Goal: Information Seeking & Learning: Find contact information

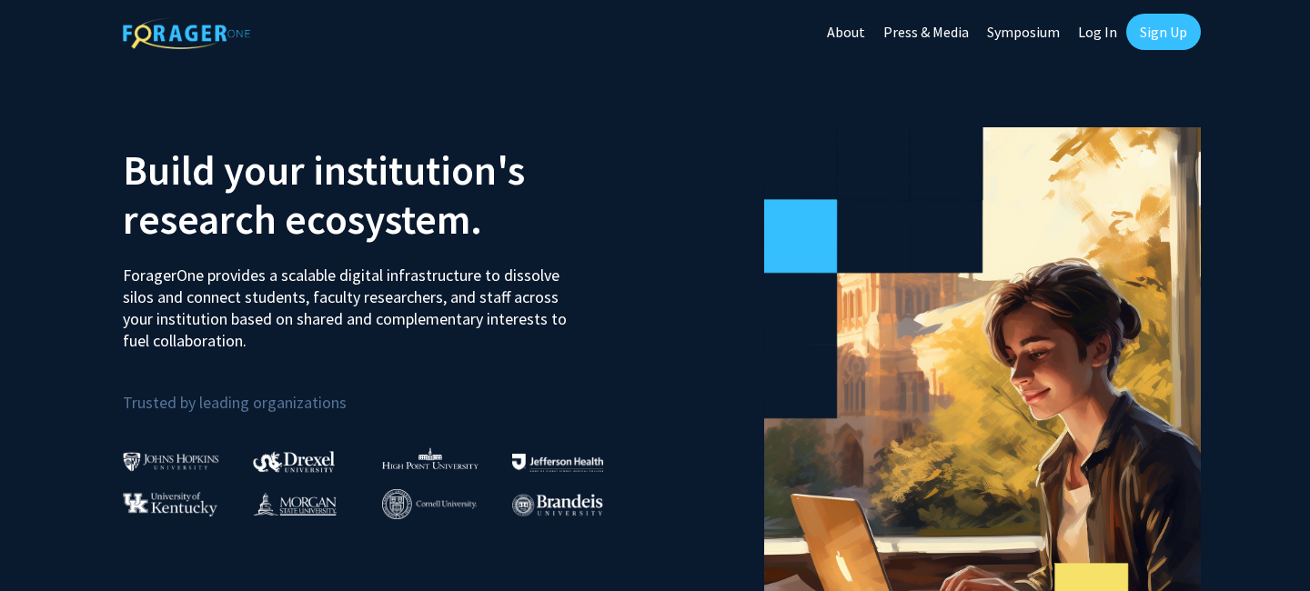
click at [1097, 24] on link "Log In" at bounding box center [1097, 32] width 57 height 64
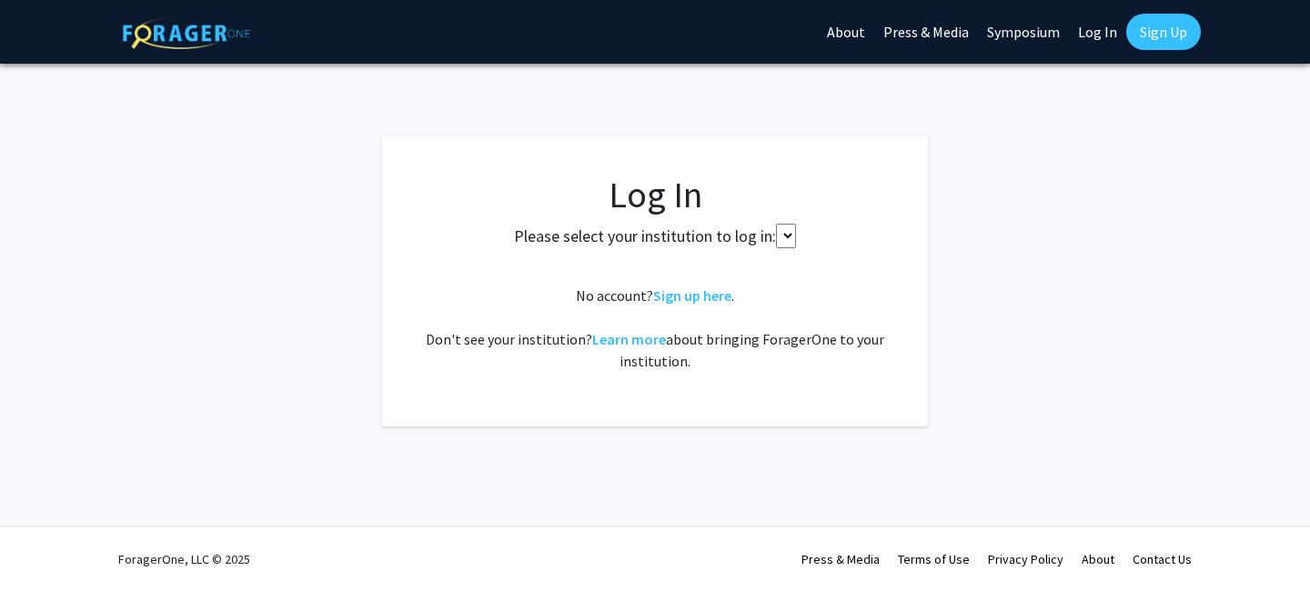
select select
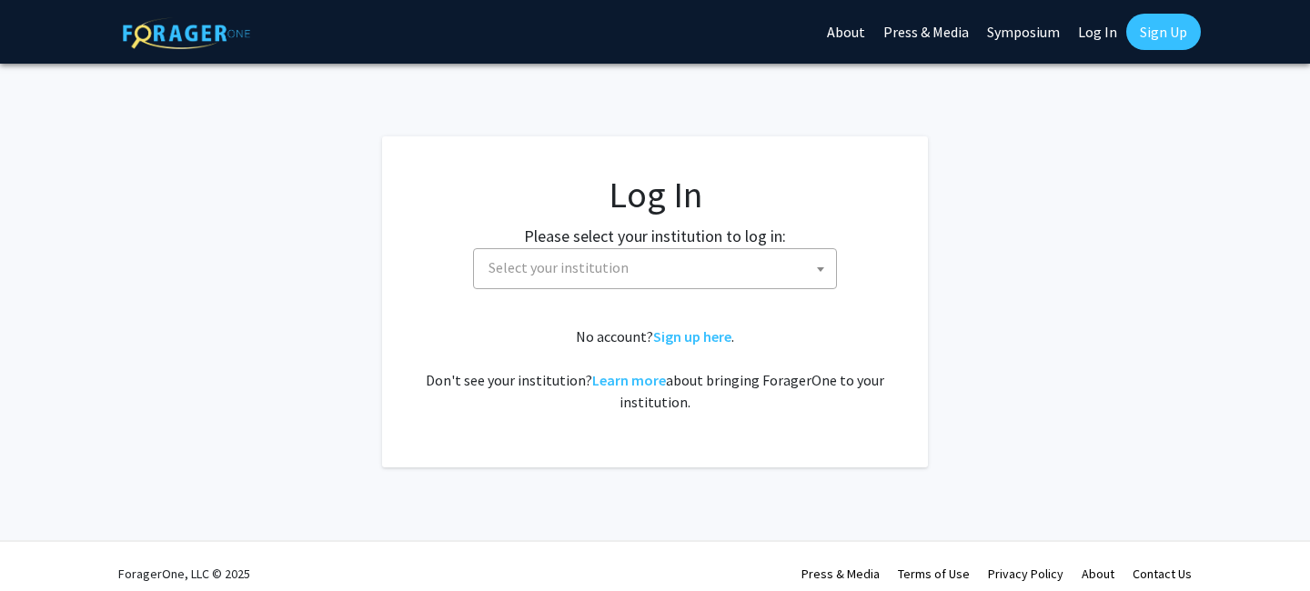
click at [640, 272] on span "Select your institution" at bounding box center [658, 267] width 355 height 37
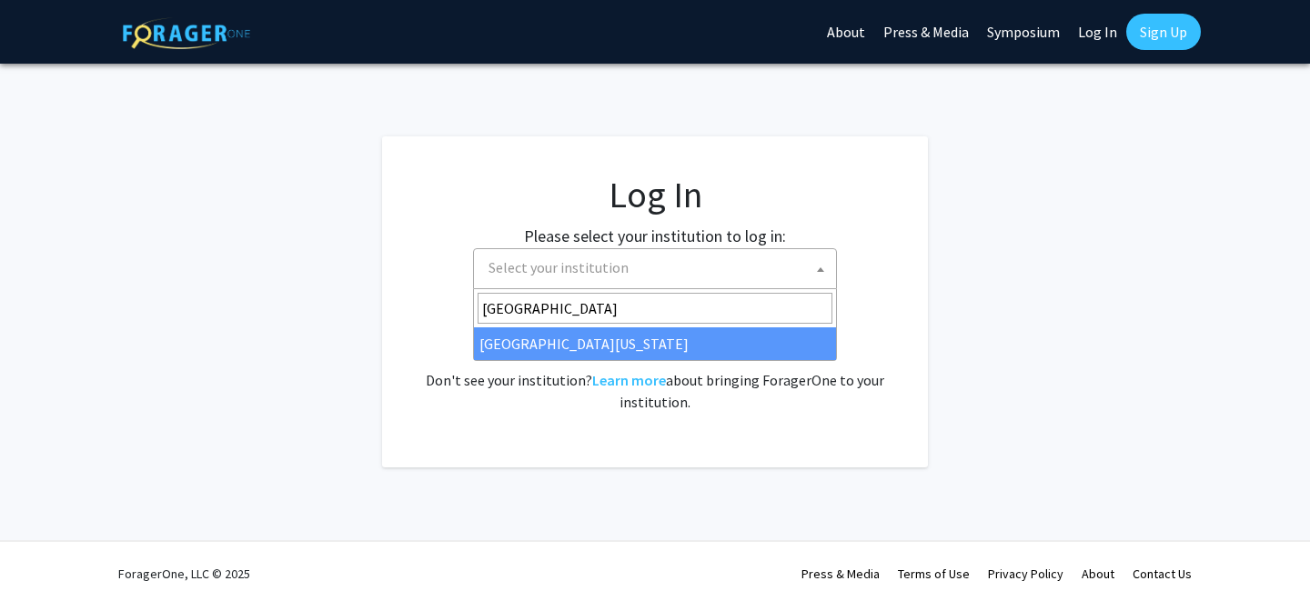
type input "[GEOGRAPHIC_DATA]"
select select "33"
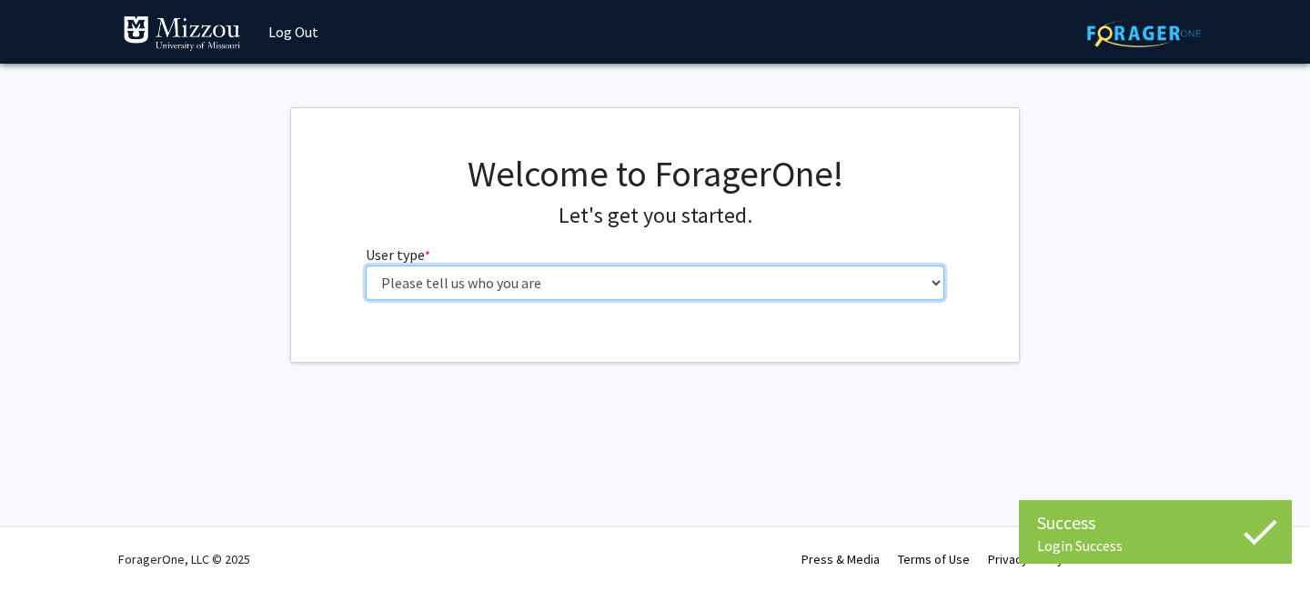
click at [686, 296] on select "Please tell us who you are Undergraduate Student Master's Student Doctoral Cand…" at bounding box center [655, 283] width 579 height 35
select select "1: undergrad"
click at [366, 266] on select "Please tell us who you are Undergraduate Student Master's Student Doctoral Cand…" at bounding box center [655, 283] width 579 height 35
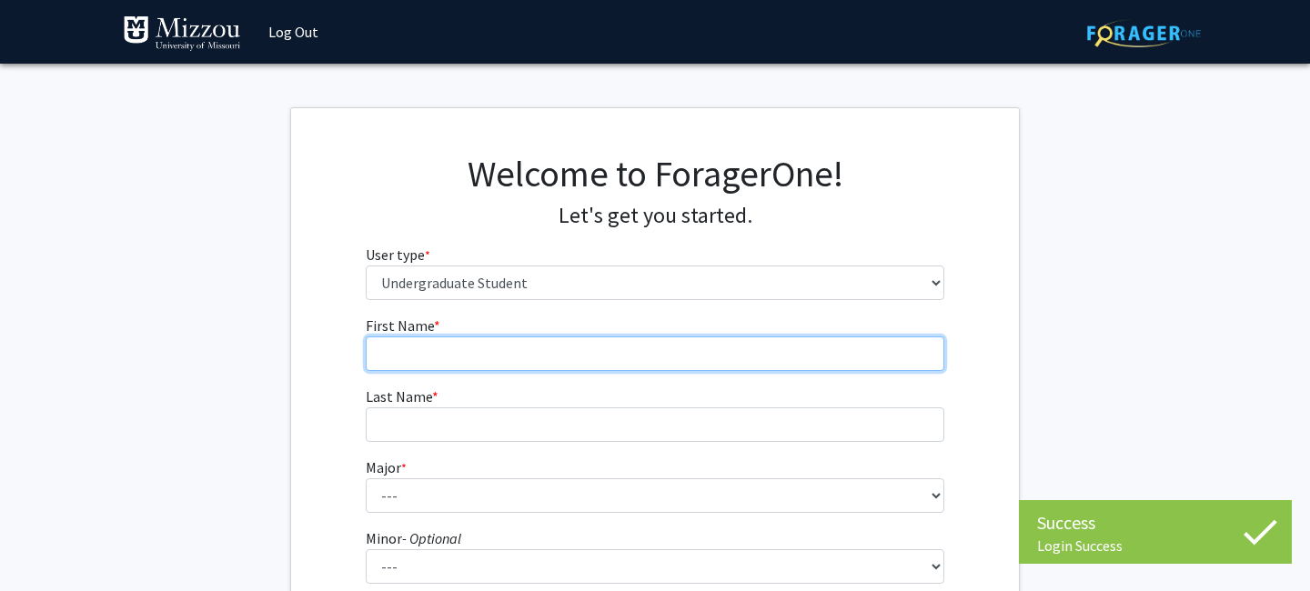
click at [781, 364] on input "First Name * required" at bounding box center [655, 354] width 579 height 35
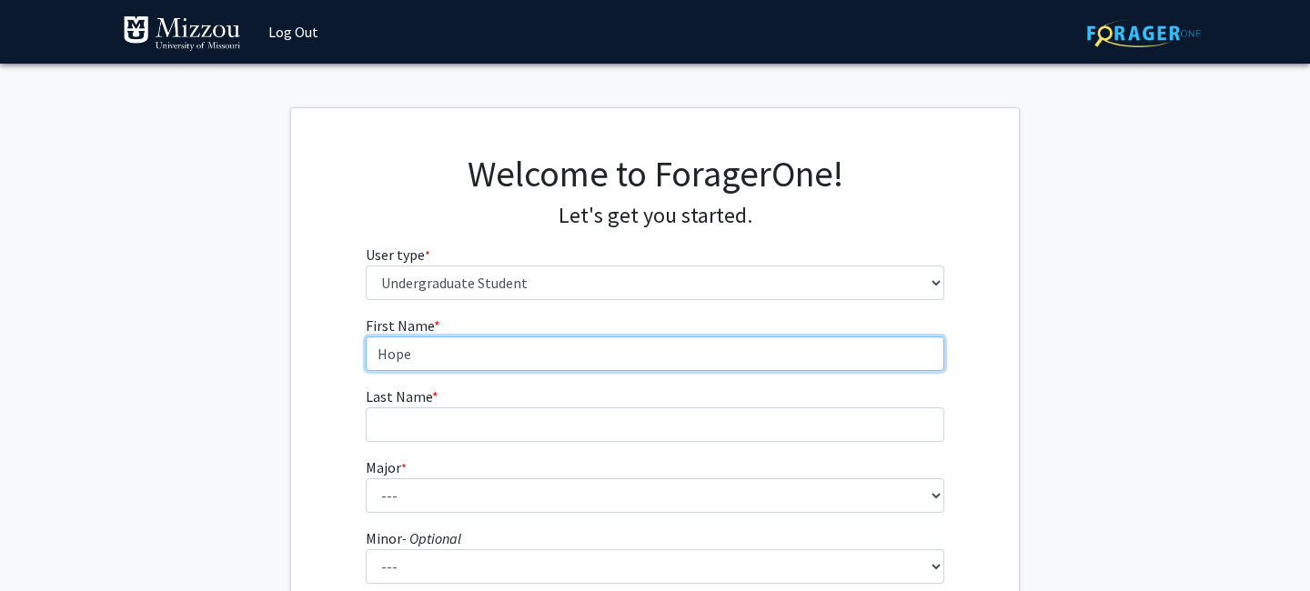
type input "Hope"
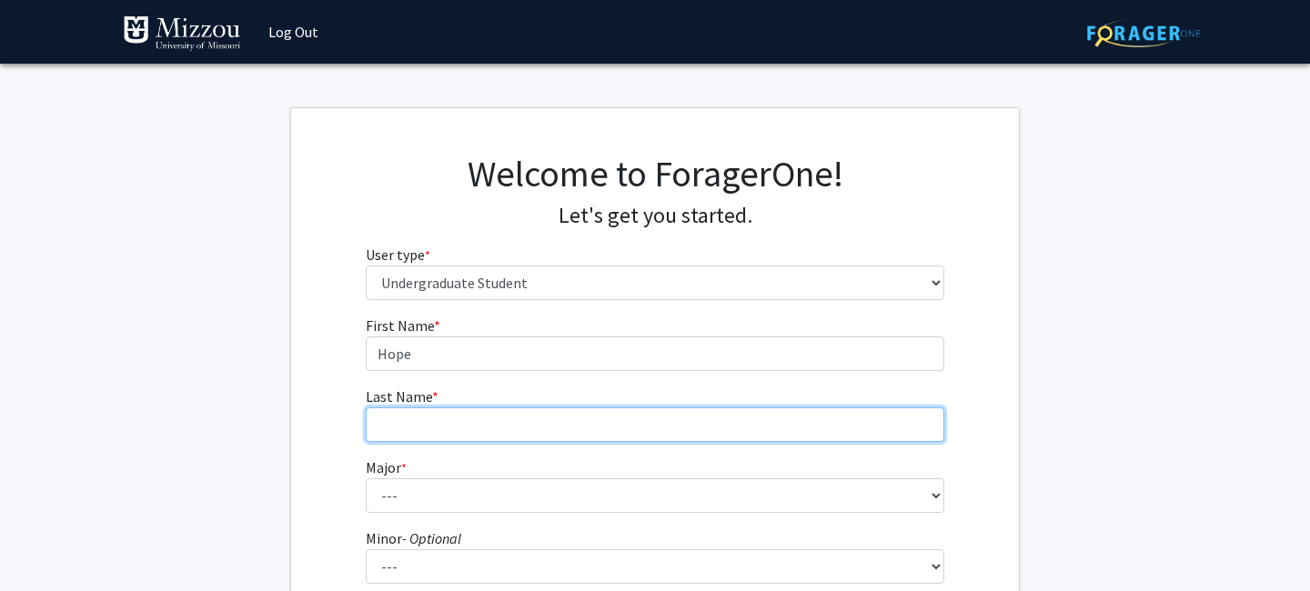
click at [702, 428] on input "Last Name * required" at bounding box center [655, 424] width 579 height 35
type input "[PERSON_NAME]"
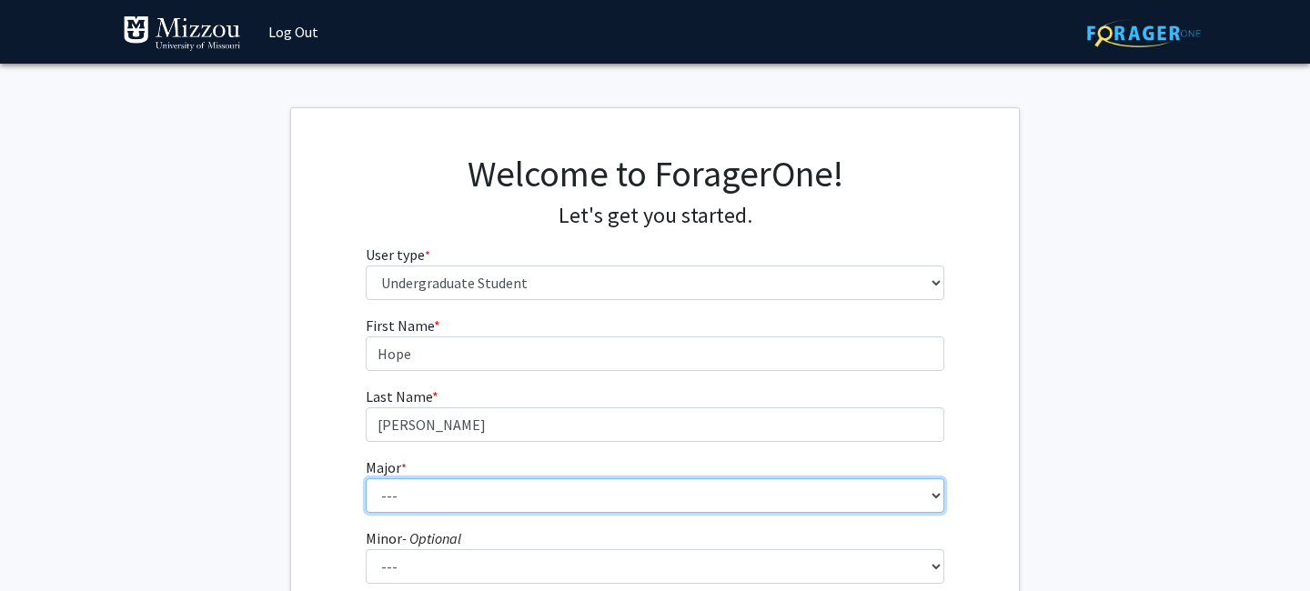
click at [675, 494] on select "--- Agribusiness Management Agricultural Education Agricultural Education: Comm…" at bounding box center [655, 495] width 579 height 35
select select "8: 2497"
click at [366, 478] on select "--- Agribusiness Management Agricultural Education Agricultural Education: Comm…" at bounding box center [655, 495] width 579 height 35
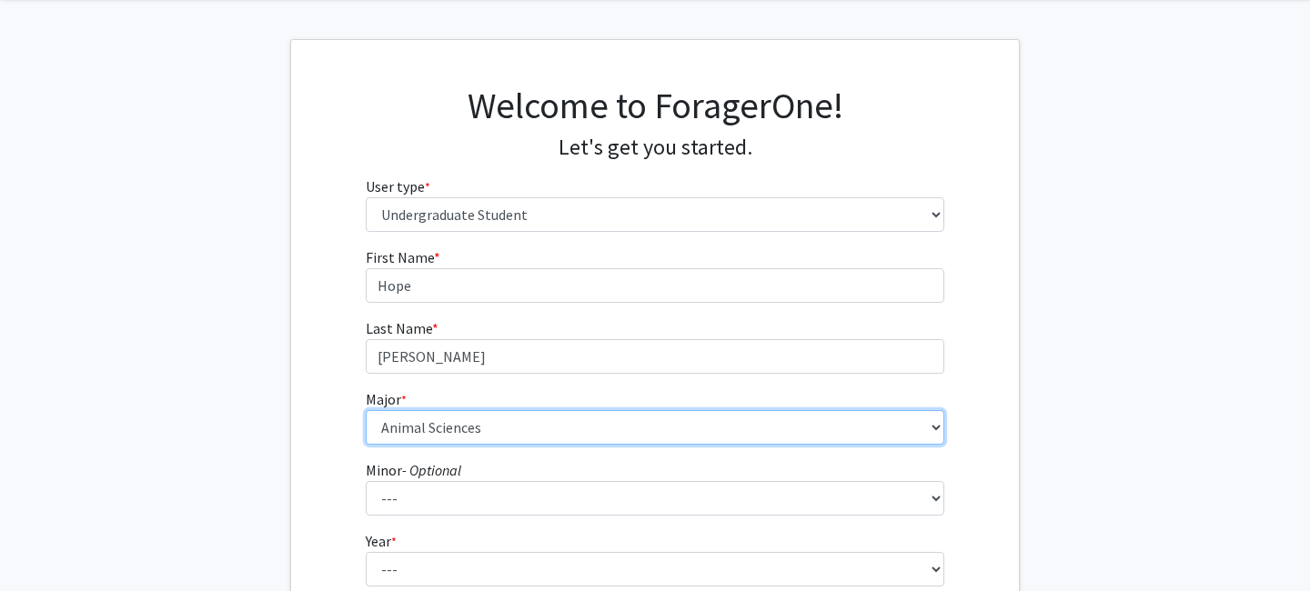
scroll to position [94, 0]
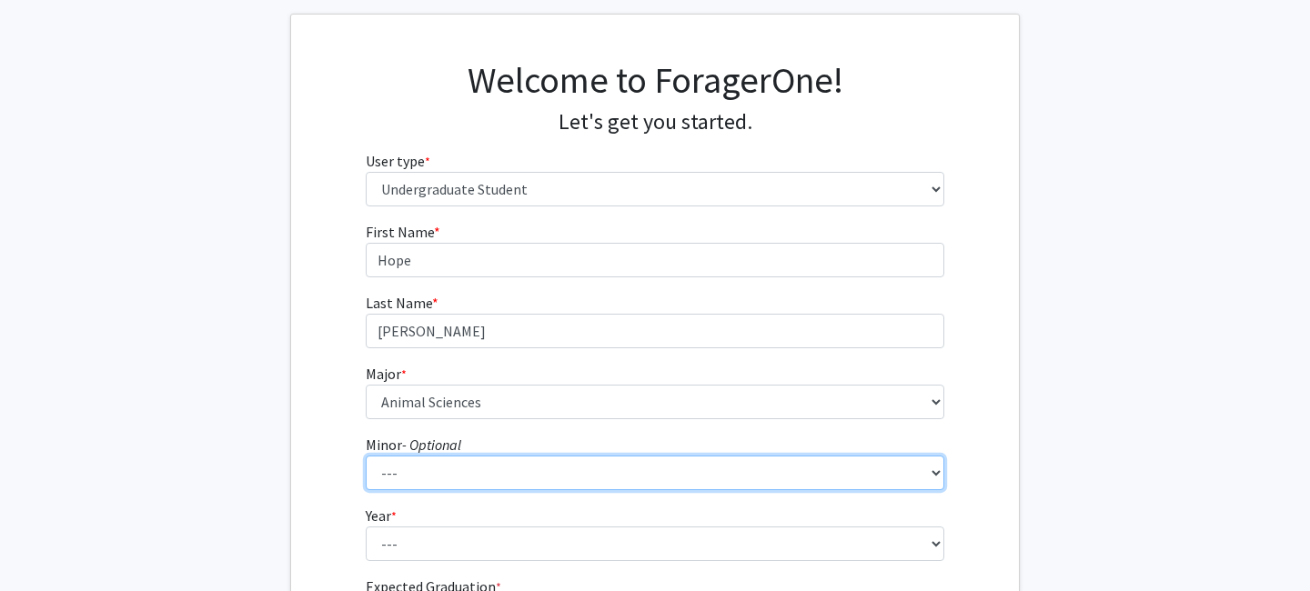
click at [615, 468] on select "--- Accountancy Aerospace Engineering Aerospace Studies Agribusiness Management…" at bounding box center [655, 473] width 579 height 35
select select "22: 1978"
click at [366, 456] on select "--- Accountancy Aerospace Engineering Aerospace Studies Agribusiness Management…" at bounding box center [655, 473] width 579 height 35
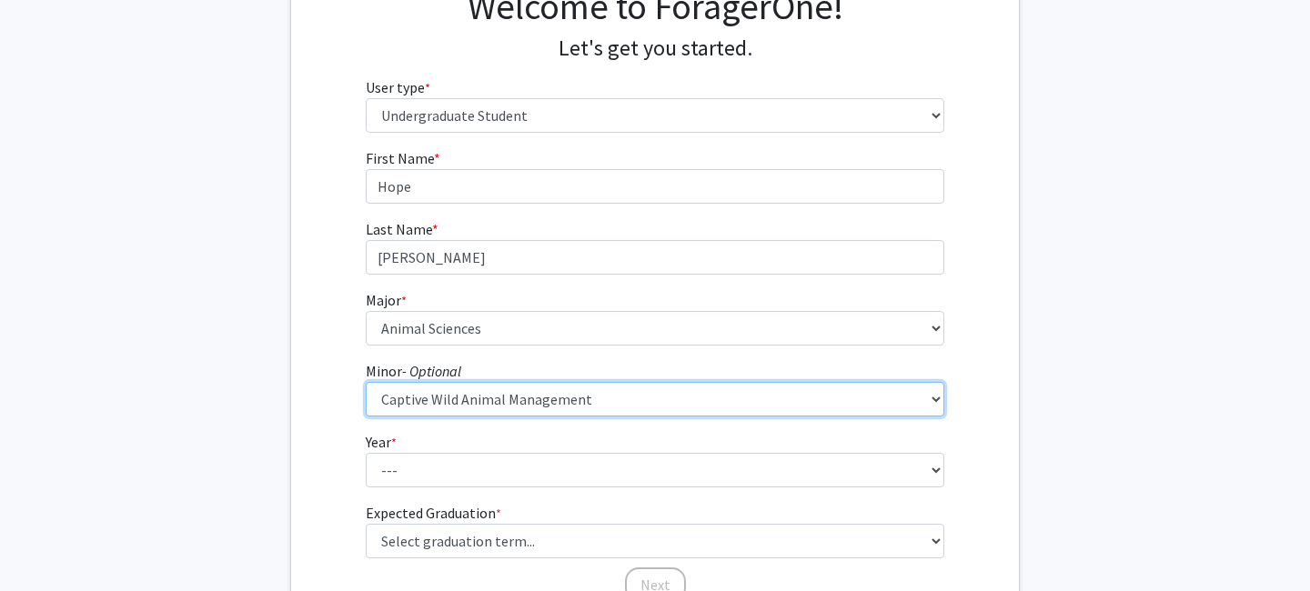
scroll to position [179, 0]
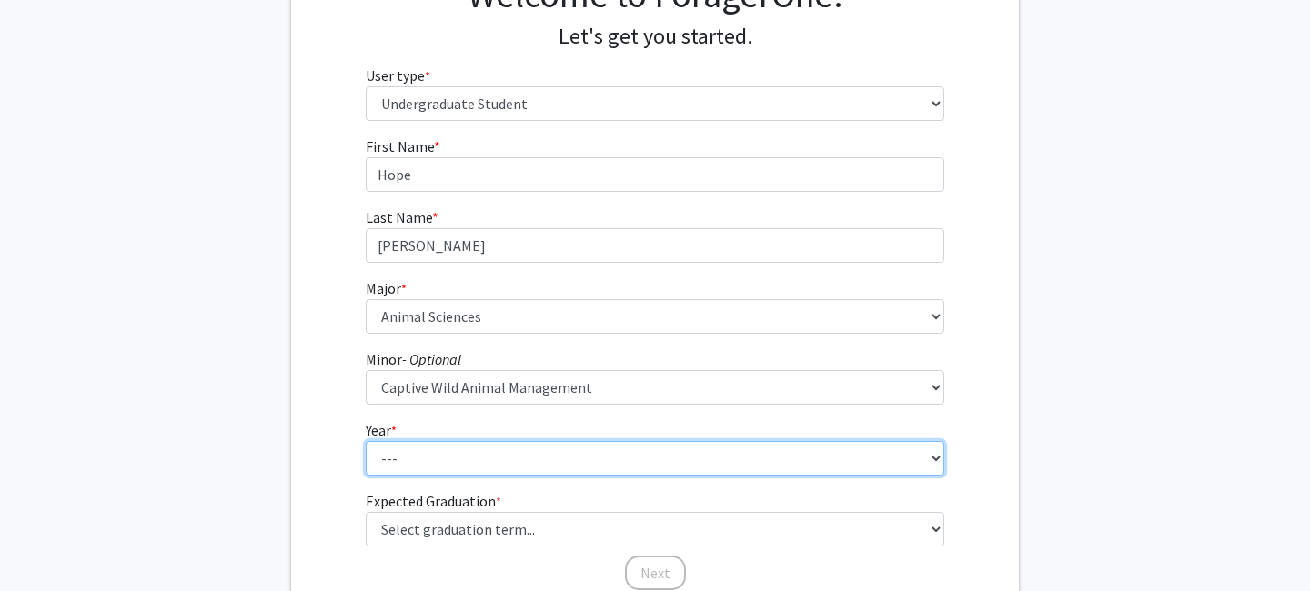
click at [525, 449] on select "--- First-year Sophomore Junior Senior Postbaccalaureate Certificate" at bounding box center [655, 458] width 579 height 35
select select "1: first-year"
click at [366, 441] on select "--- First-year Sophomore Junior Senior Postbaccalaureate Certificate" at bounding box center [655, 458] width 579 height 35
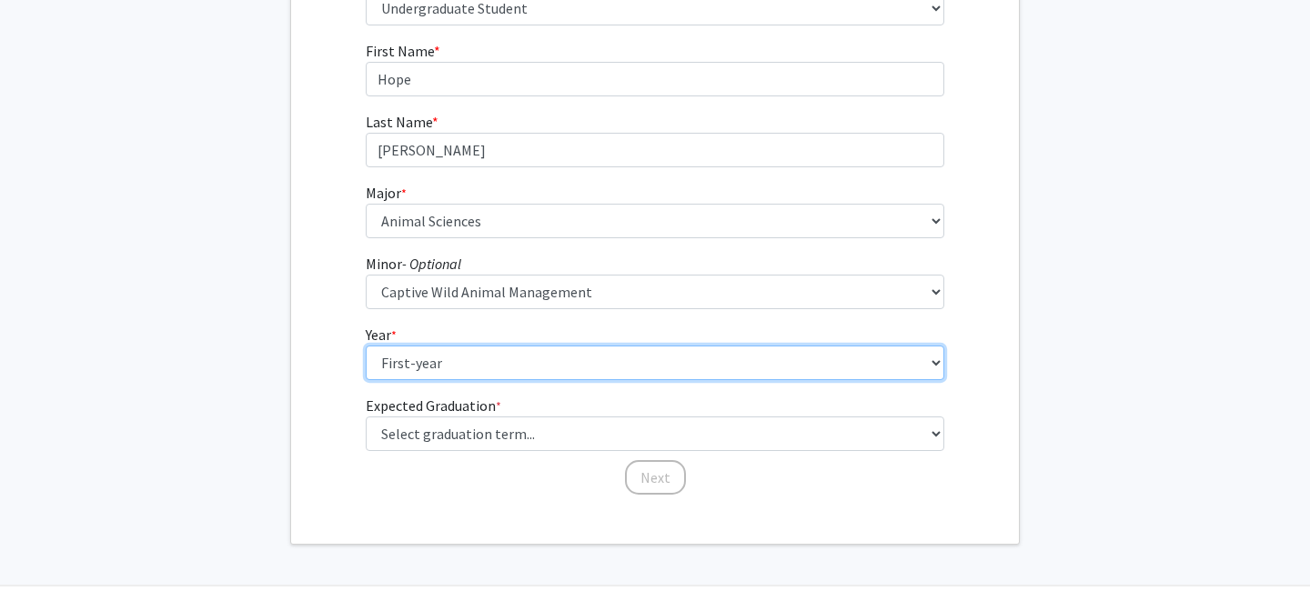
scroll to position [276, 0]
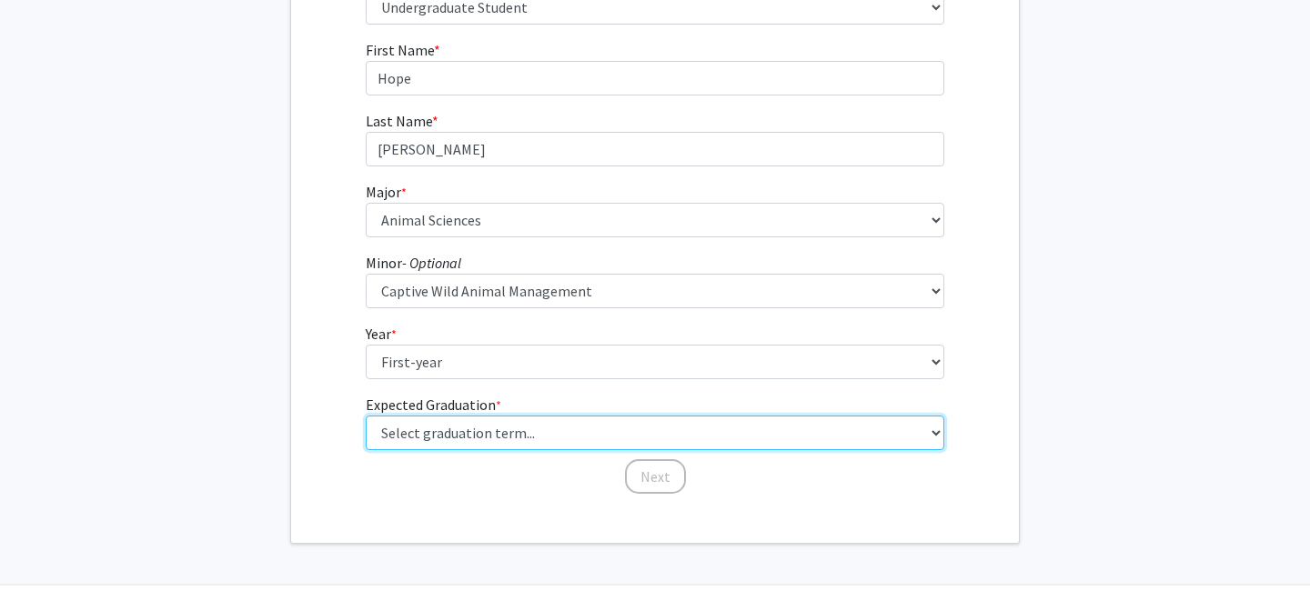
click at [498, 442] on select "Select graduation term... Spring 2025 Summer 2025 Fall 2025 Winter 2025 Spring …" at bounding box center [655, 433] width 579 height 35
select select "17: spring_2029"
click at [366, 416] on select "Select graduation term... Spring 2025 Summer 2025 Fall 2025 Winter 2025 Spring …" at bounding box center [655, 433] width 579 height 35
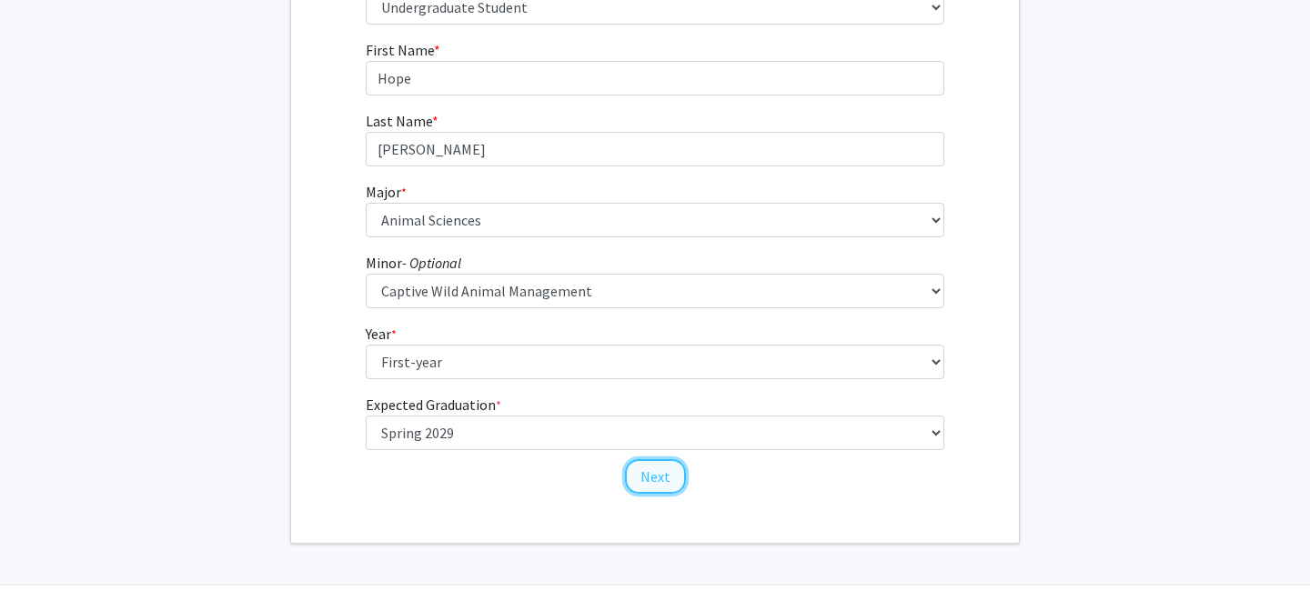
click at [642, 481] on button "Next" at bounding box center [655, 476] width 61 height 35
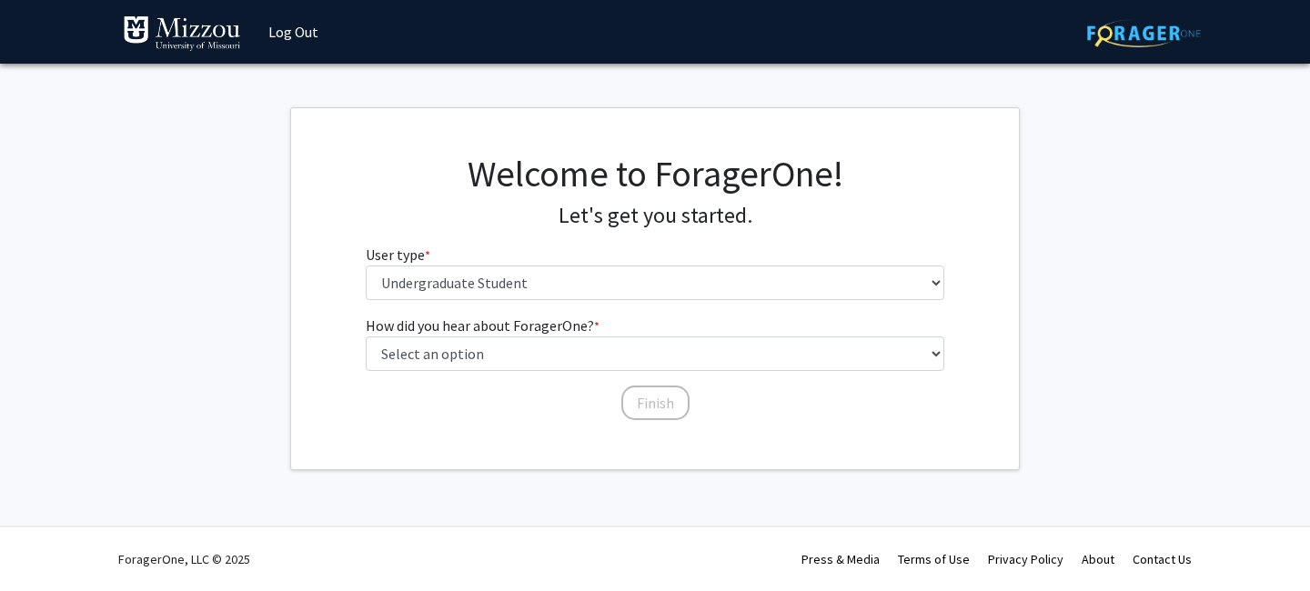
scroll to position [0, 0]
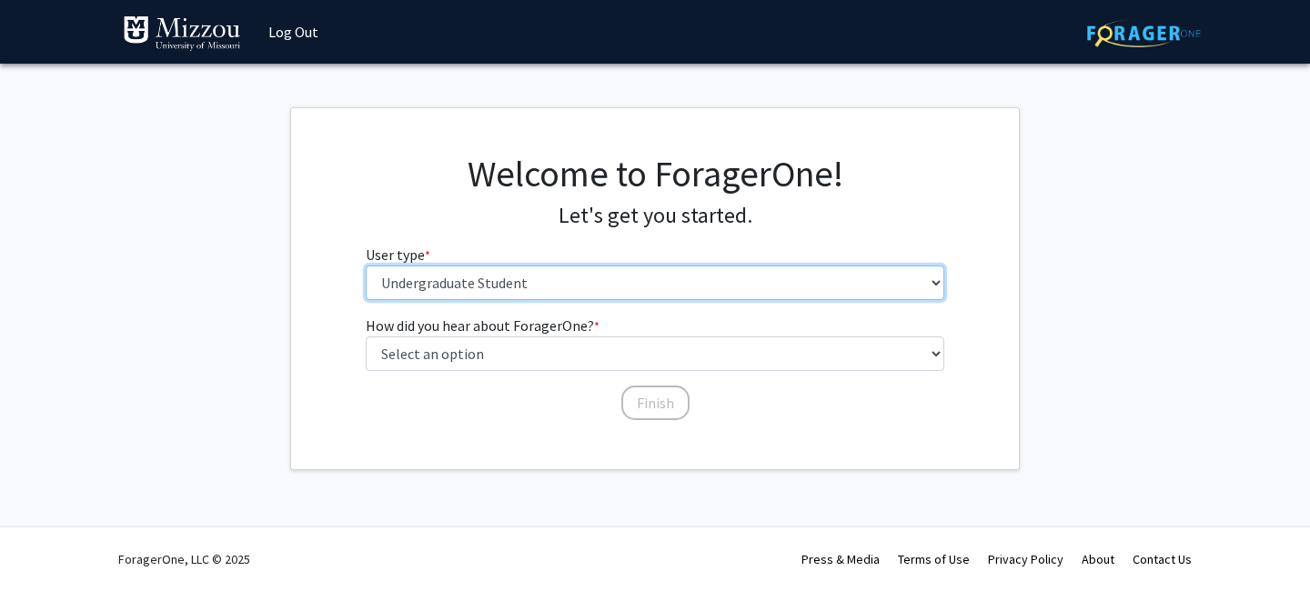
click at [607, 290] on select "Please tell us who you are Undergraduate Student Master's Student Doctoral Cand…" at bounding box center [655, 283] width 579 height 35
click at [366, 266] on select "Please tell us who you are Undergraduate Student Master's Student Doctoral Cand…" at bounding box center [655, 283] width 579 height 35
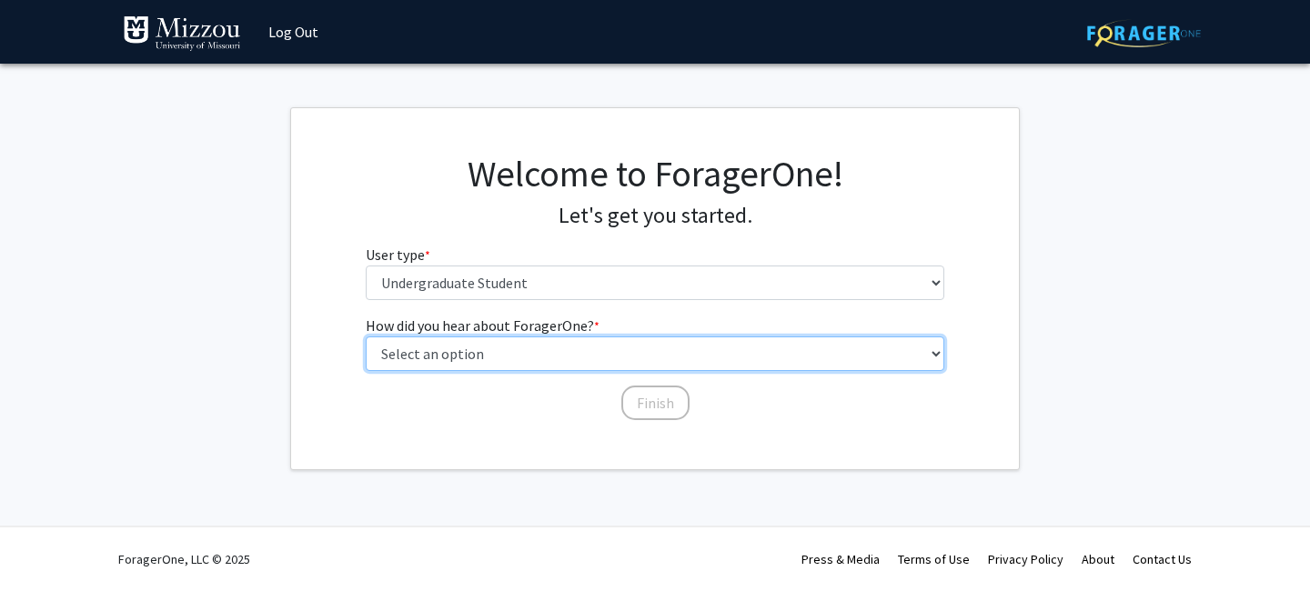
click at [607, 359] on select "Select an option Peer/student recommendation Faculty/staff recommendation Unive…" at bounding box center [655, 354] width 579 height 35
select select "2: faculty_recommendation"
click at [366, 337] on select "Select an option Peer/student recommendation Faculty/staff recommendation Unive…" at bounding box center [655, 354] width 579 height 35
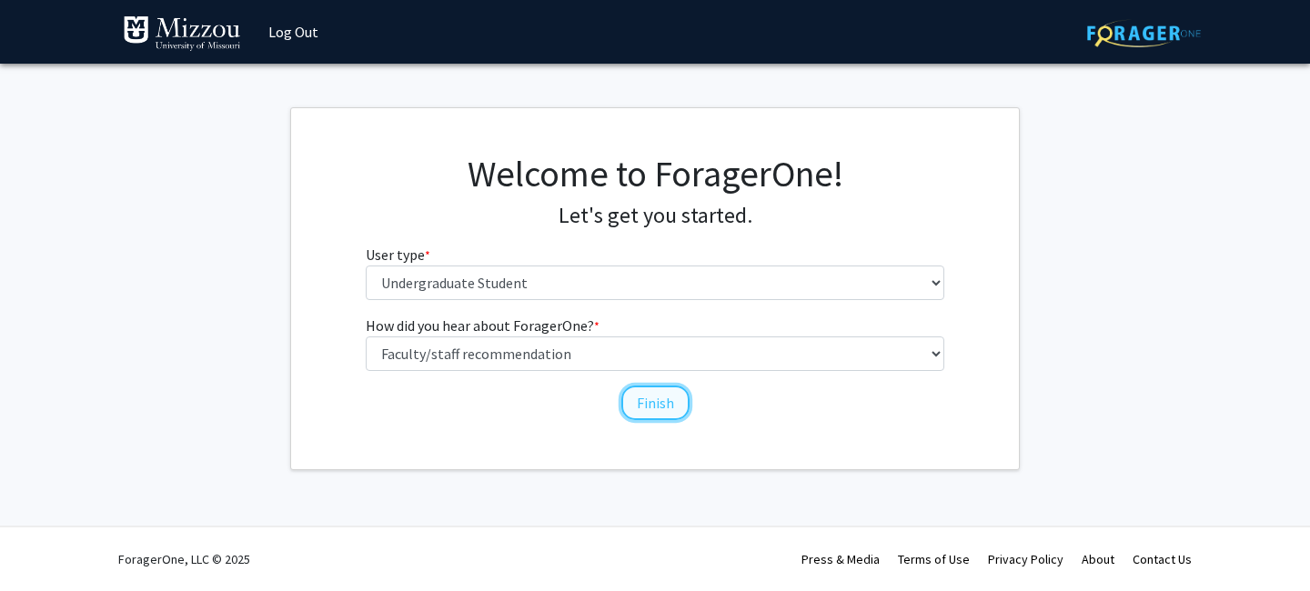
click at [663, 407] on button "Finish" at bounding box center [655, 403] width 68 height 35
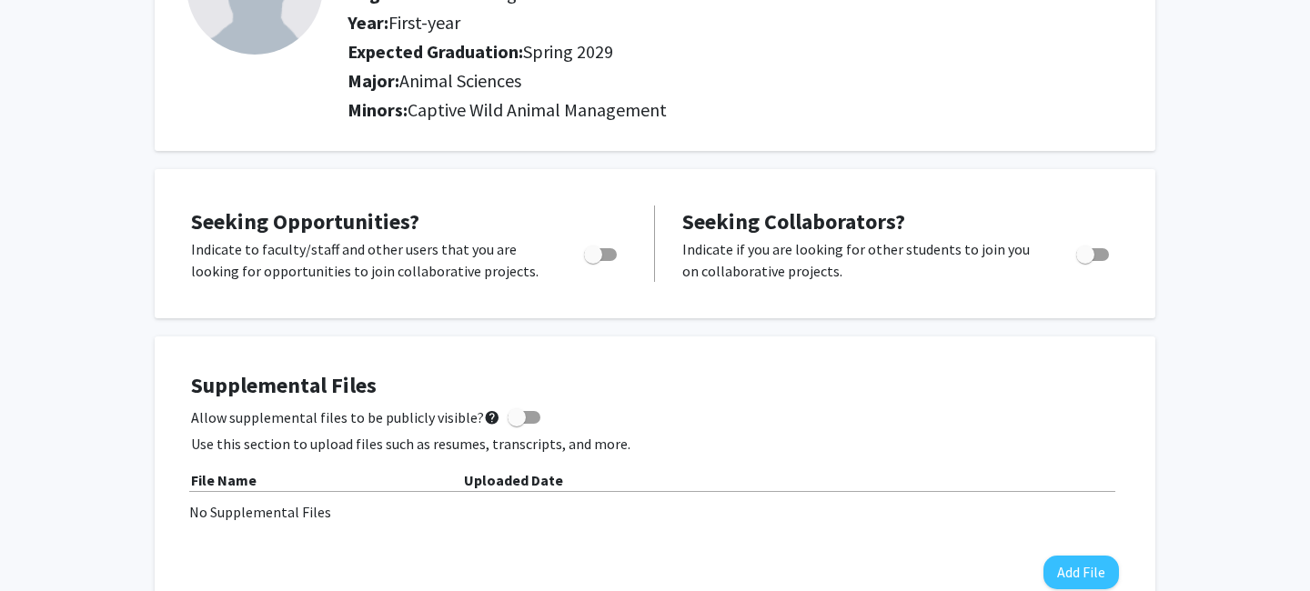
scroll to position [203, 0]
click at [596, 249] on span "Toggle" at bounding box center [593, 254] width 18 height 18
click at [593, 260] on input "Are you actively seeking opportunities?" at bounding box center [592, 260] width 1 height 1
checkbox input "true"
click at [1080, 252] on span "Toggle" at bounding box center [1085, 254] width 18 height 18
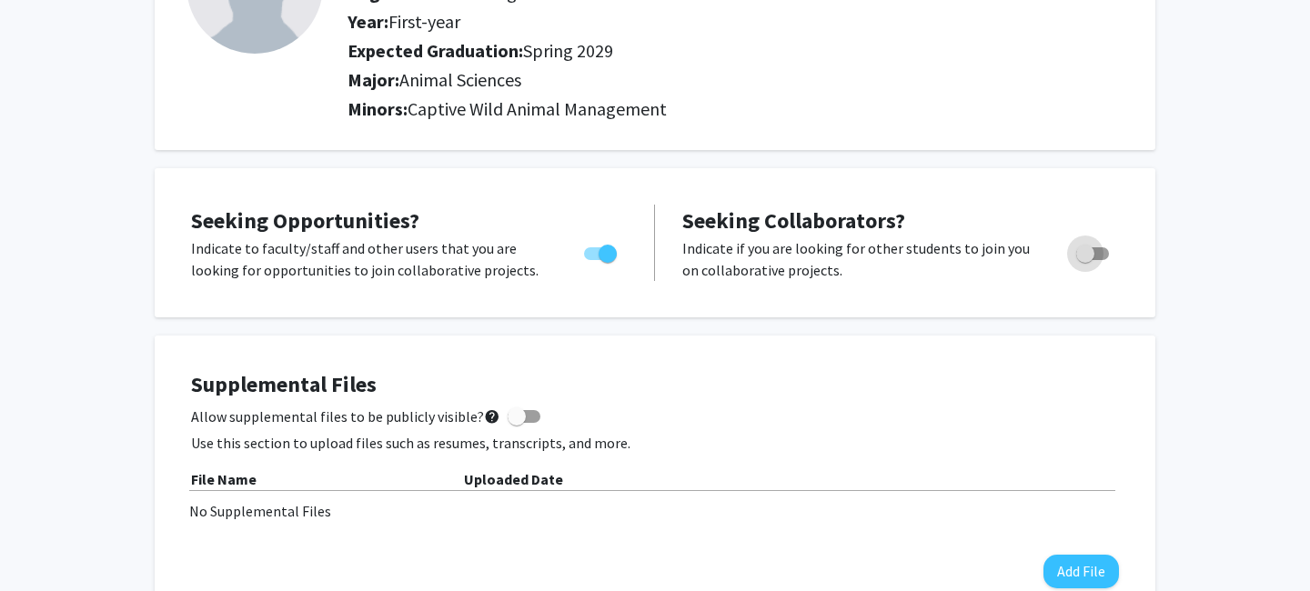
click at [1084, 260] on input "Would you like to receive other student requests to work with you?" at bounding box center [1084, 260] width 1 height 1
checkbox input "true"
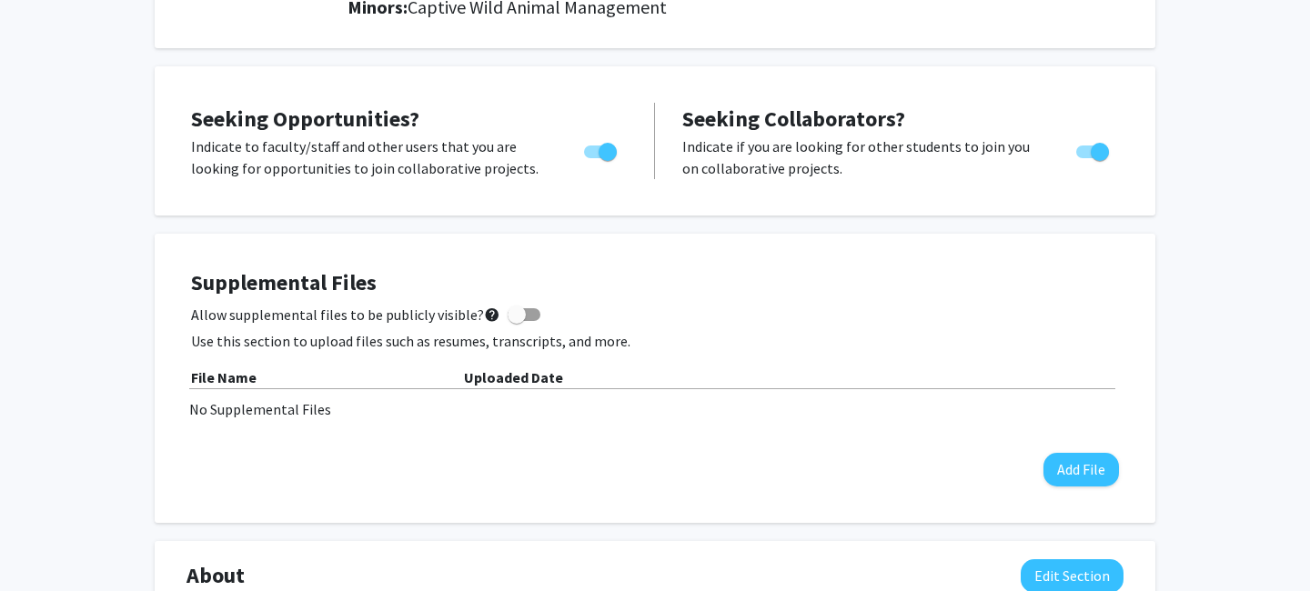
scroll to position [0, 0]
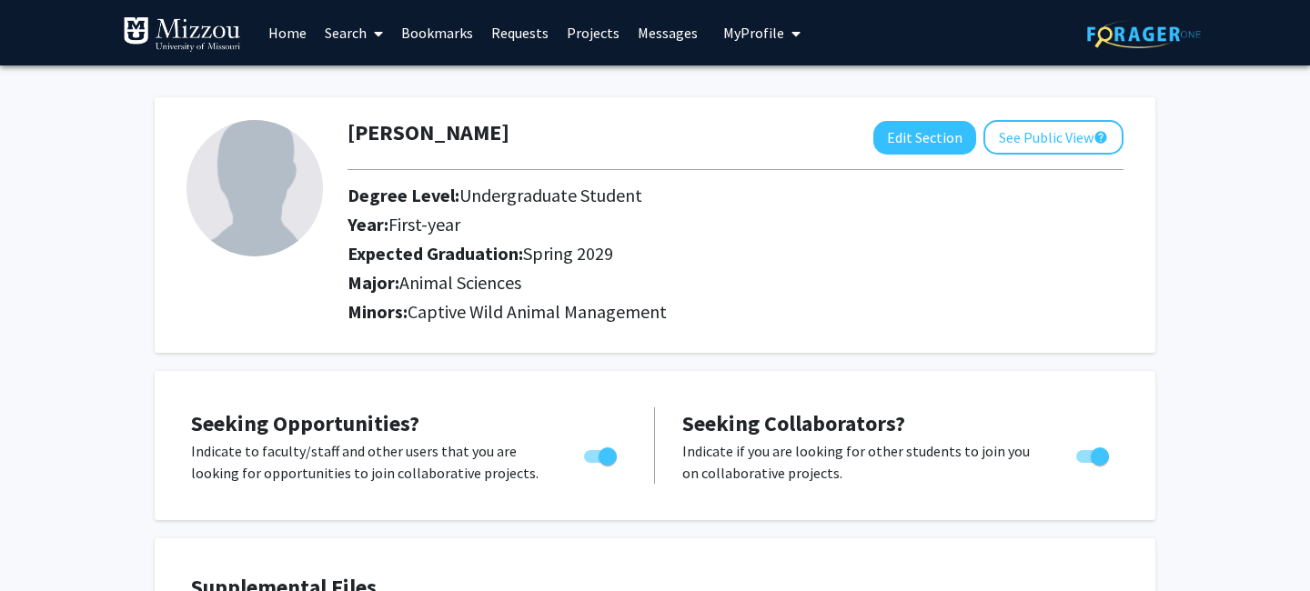
click at [196, 39] on img at bounding box center [182, 34] width 118 height 36
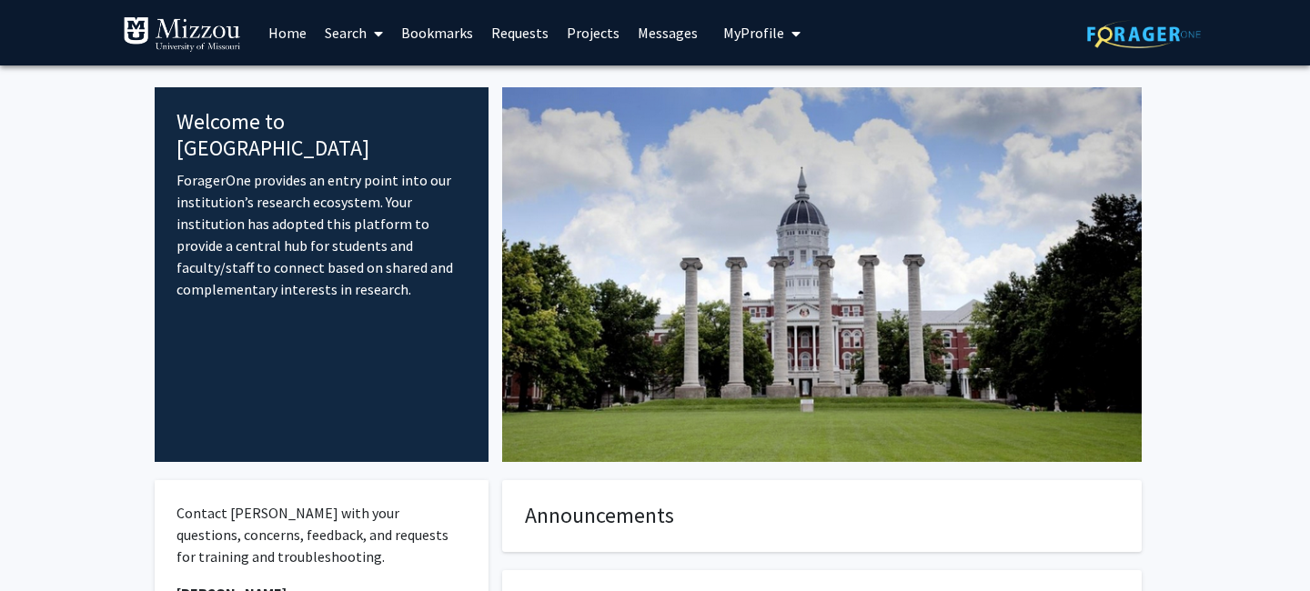
click at [594, 26] on link "Projects" at bounding box center [593, 33] width 71 height 64
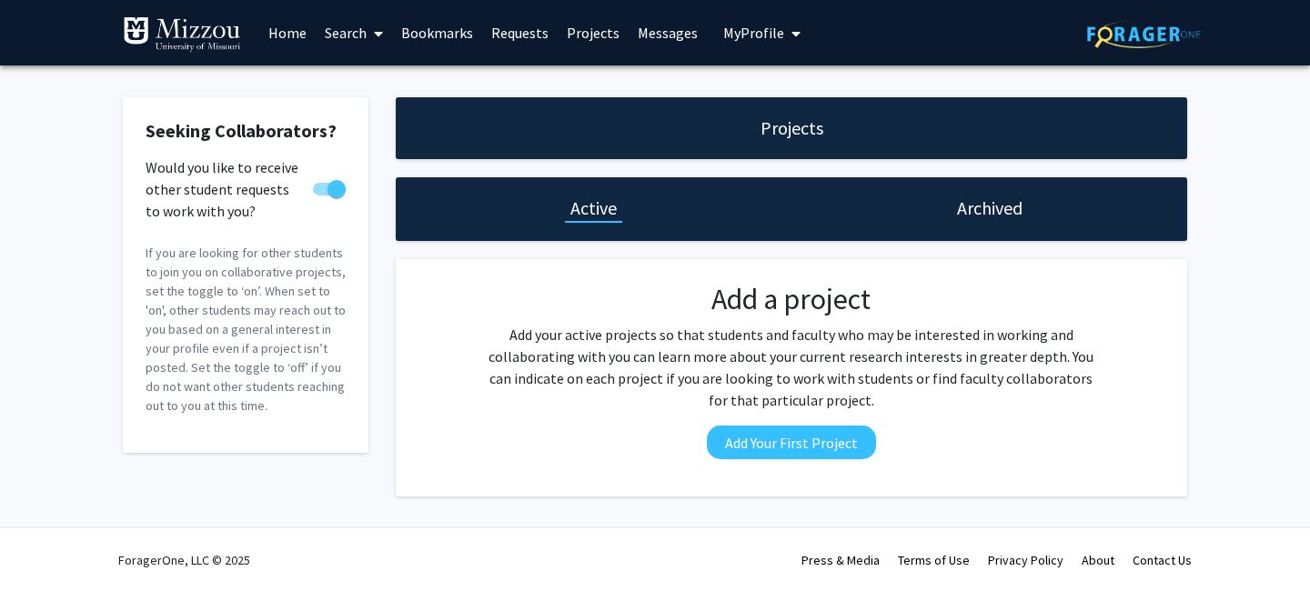
scroll to position [1, 0]
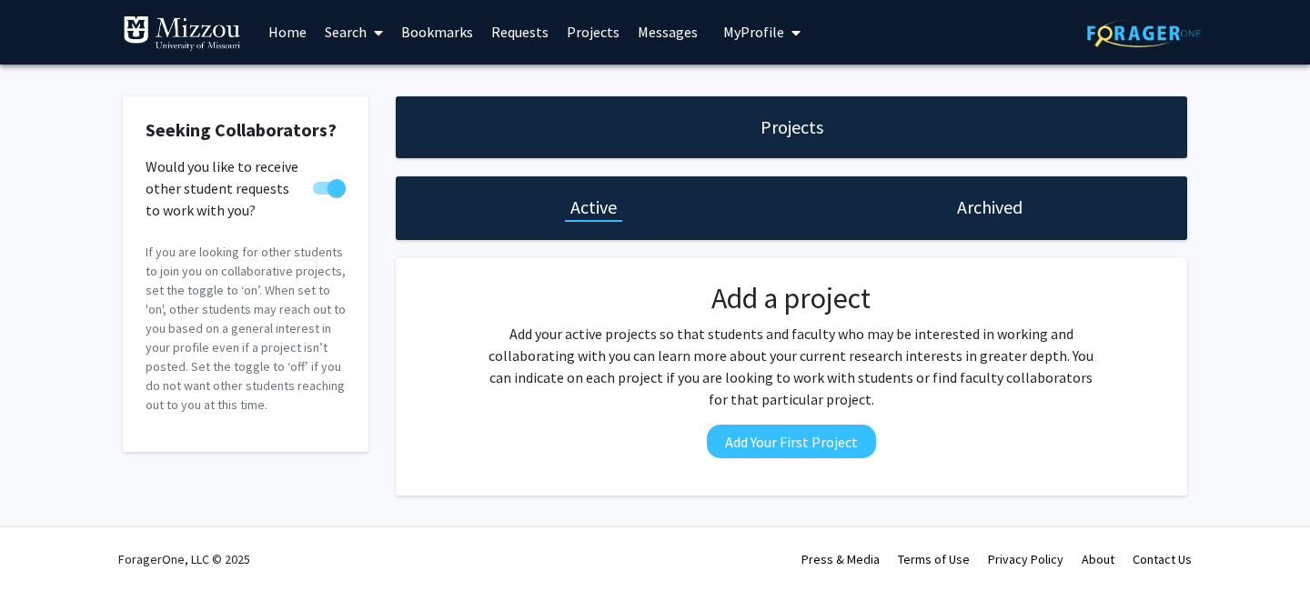
click at [366, 31] on link "Search" at bounding box center [354, 32] width 76 height 64
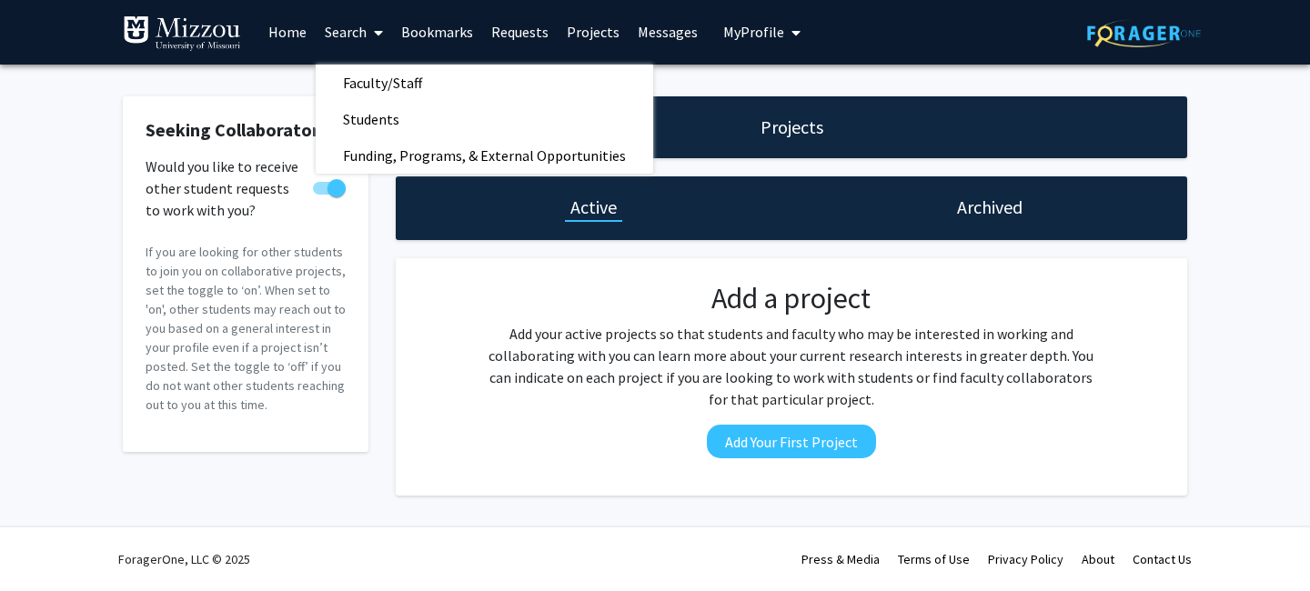
click at [784, 28] on span "My profile dropdown to access profile and logout" at bounding box center [792, 33] width 16 height 64
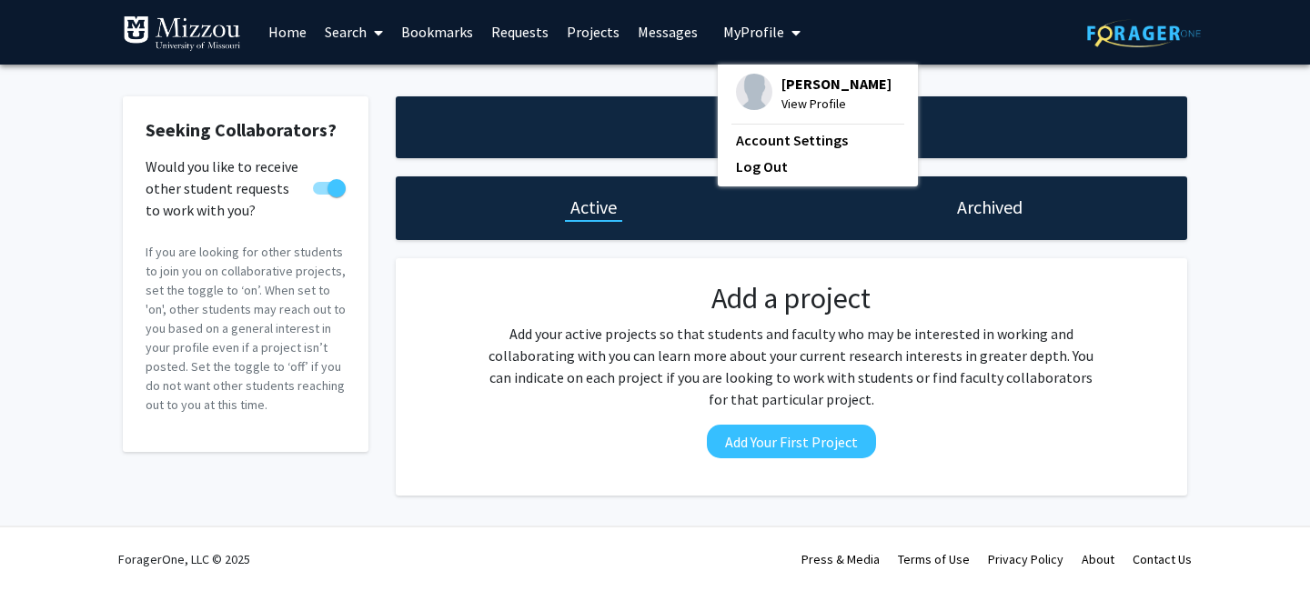
click at [374, 29] on span at bounding box center [375, 33] width 16 height 64
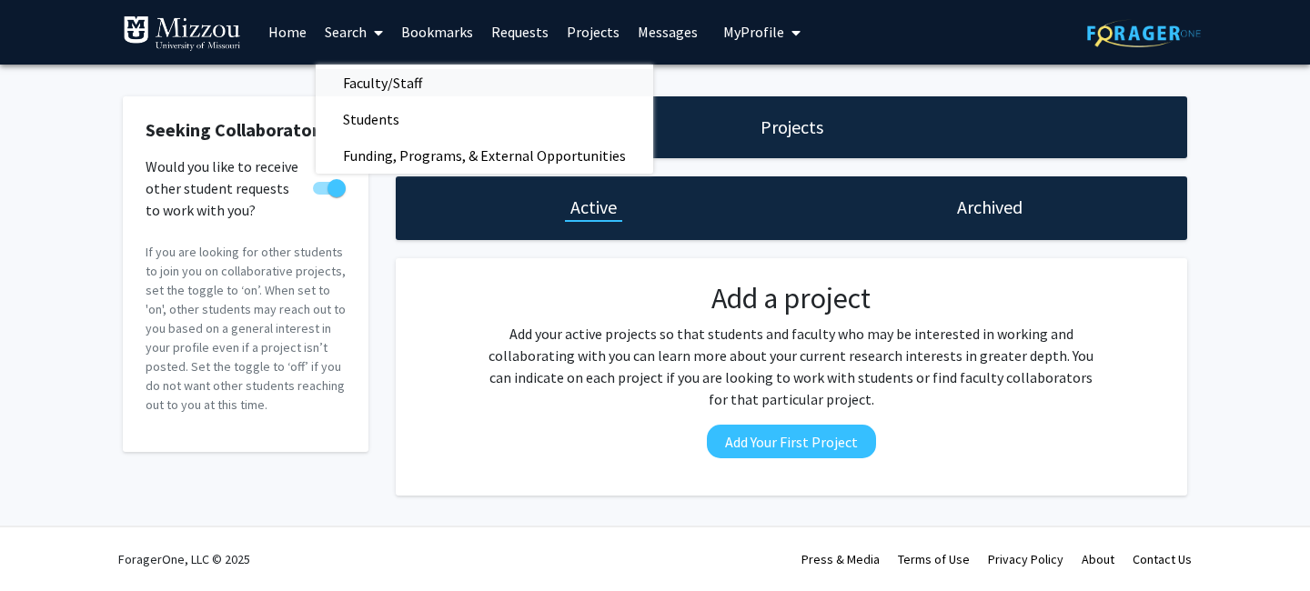
click at [390, 75] on span "Faculty/Staff" at bounding box center [383, 83] width 134 height 36
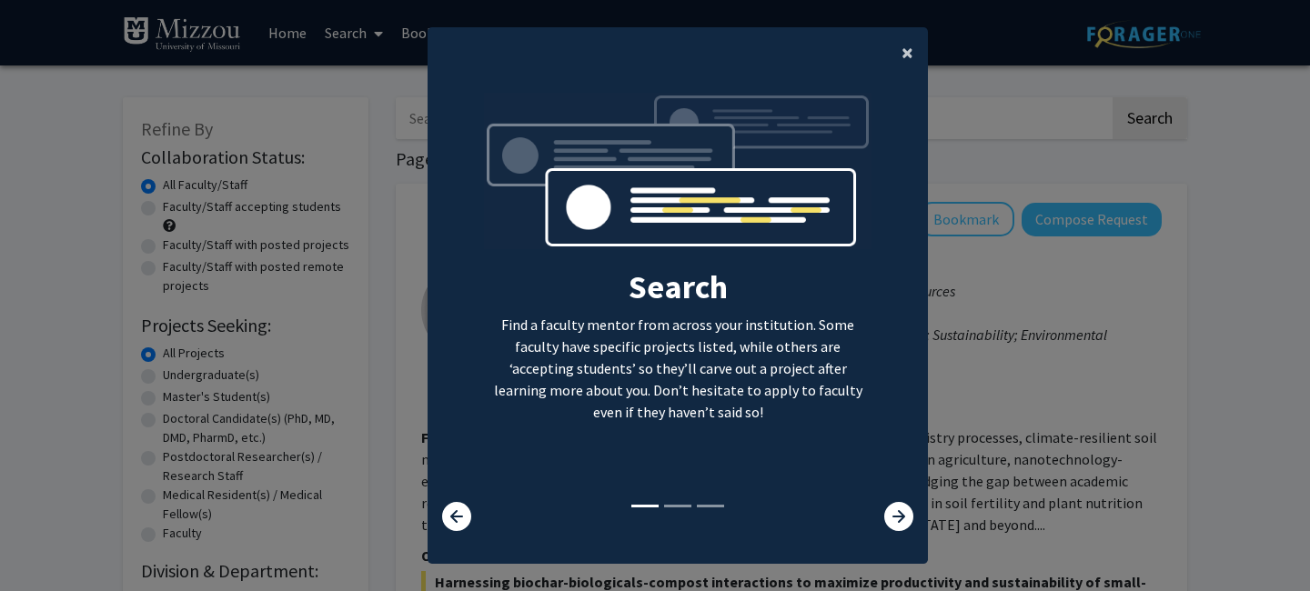
click at [906, 58] on span "×" at bounding box center [907, 52] width 12 height 28
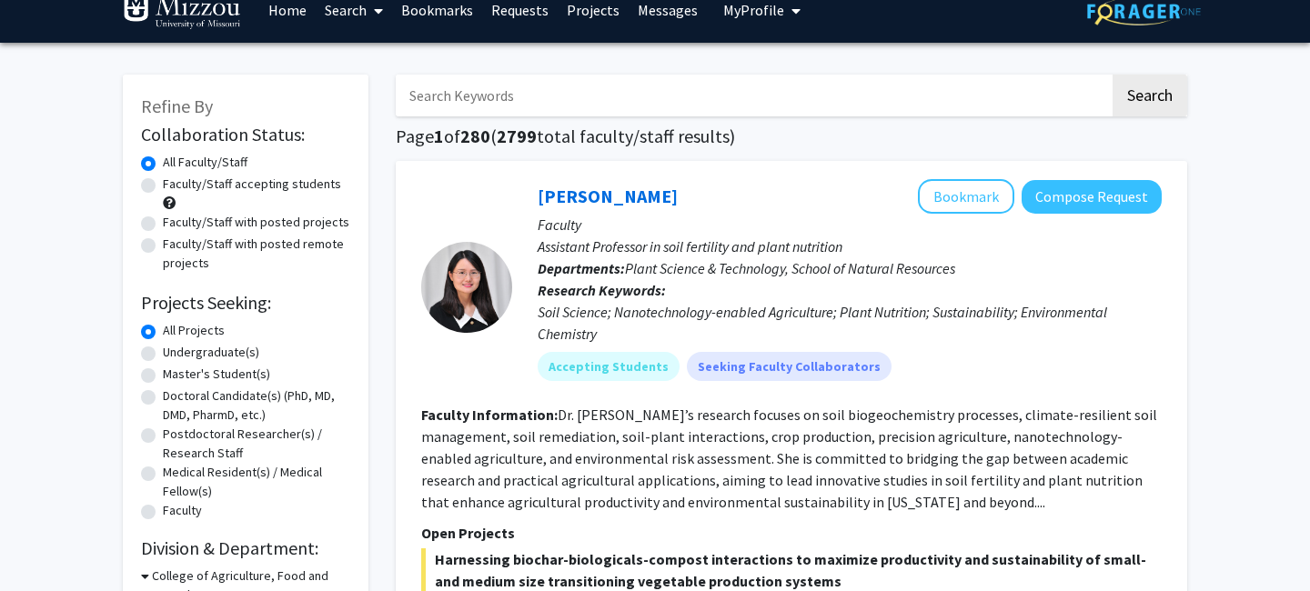
scroll to position [24, 0]
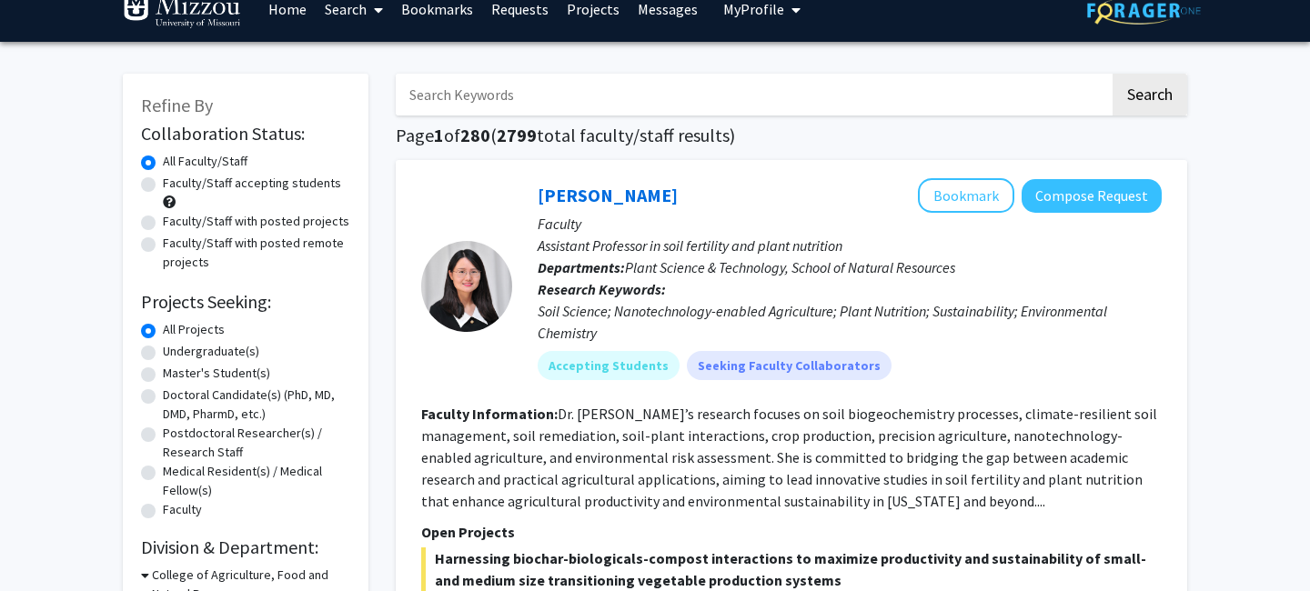
click at [545, 88] on input "Search Keywords" at bounding box center [753, 95] width 714 height 42
type input "[PERSON_NAME]"
click at [1112, 74] on button "Search" at bounding box center [1149, 95] width 75 height 42
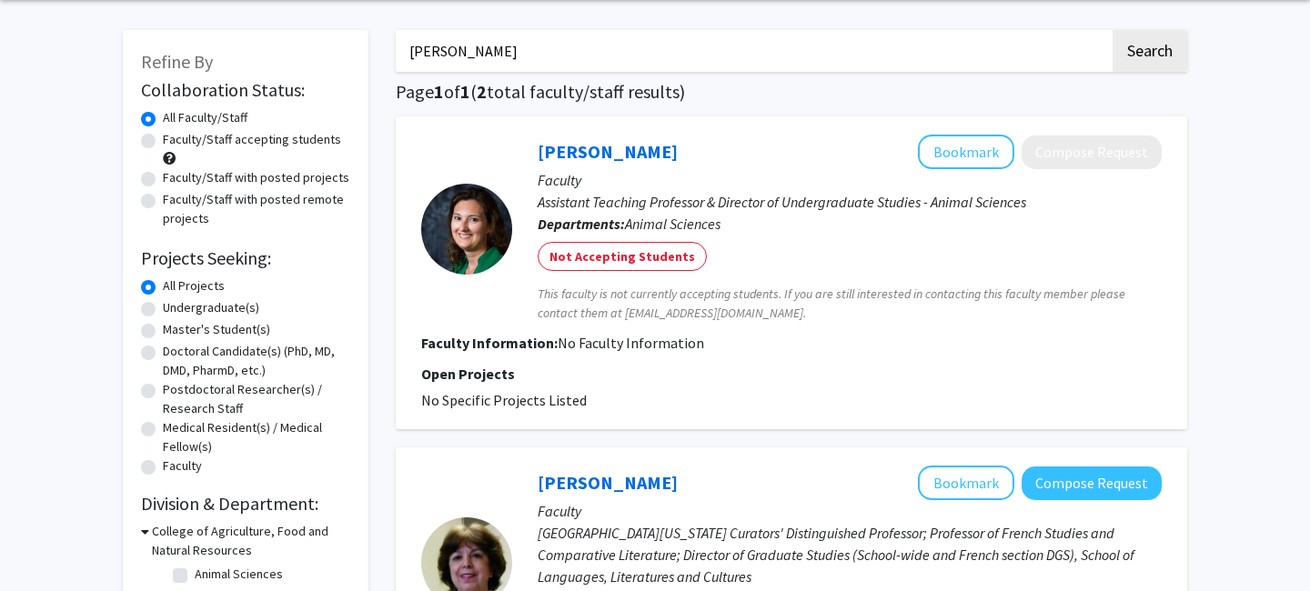
scroll to position [77, 0]
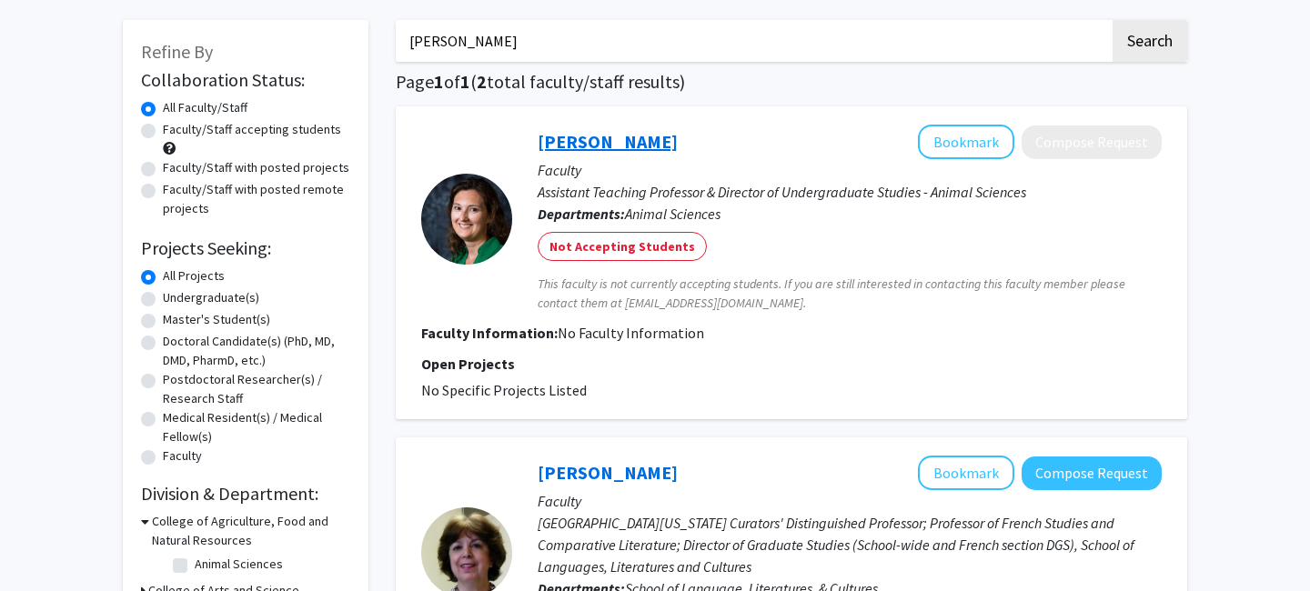
click at [653, 148] on link "[PERSON_NAME]" at bounding box center [608, 141] width 140 height 23
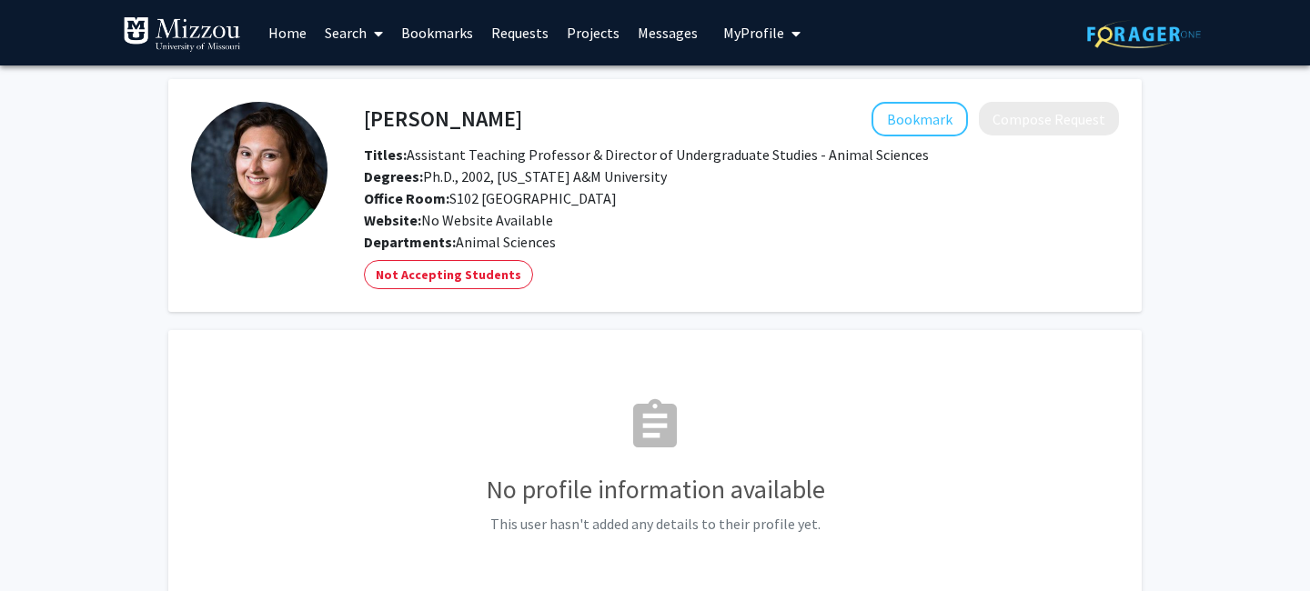
click at [223, 25] on img at bounding box center [182, 34] width 118 height 36
